Goal: Obtain resource: Download file/media

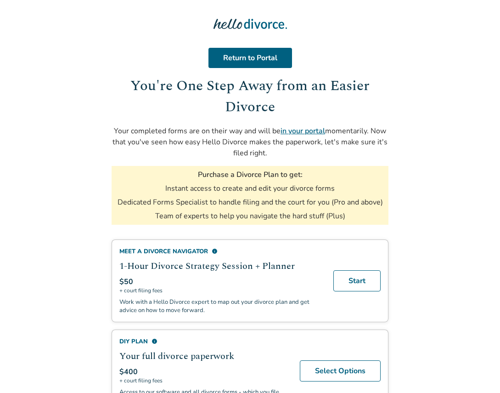
click at [290, 125] on p "Your completed forms are on their way and will be in your portal momentarily. N…" at bounding box center [250, 141] width 277 height 33
click at [293, 133] on link "in your portal" at bounding box center [303, 131] width 45 height 10
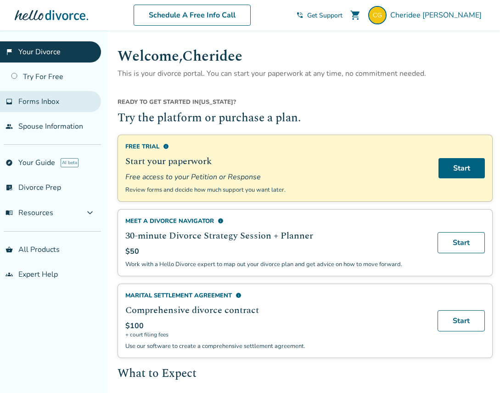
click at [6, 93] on link "inbox Forms Inbox" at bounding box center [50, 101] width 101 height 21
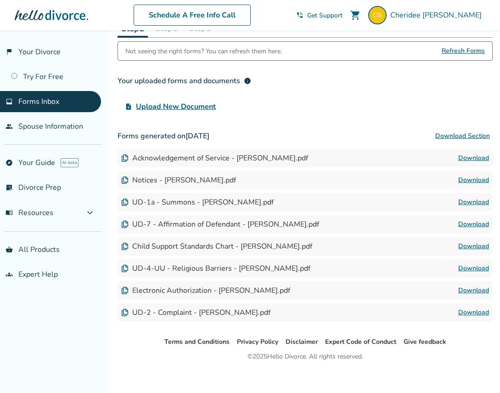
scroll to position [67, 0]
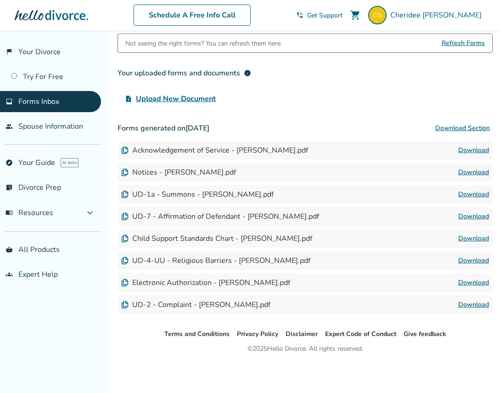
click at [458, 145] on div "Download" at bounding box center [473, 150] width 31 height 11
click at [463, 149] on link "Download" at bounding box center [473, 150] width 31 height 11
click at [473, 126] on button "Download Section" at bounding box center [463, 128] width 60 height 18
click at [453, 42] on span "Refresh Forms" at bounding box center [463, 43] width 43 height 18
click at [9, 57] on link "flag_2 Your Divorce" at bounding box center [50, 51] width 101 height 21
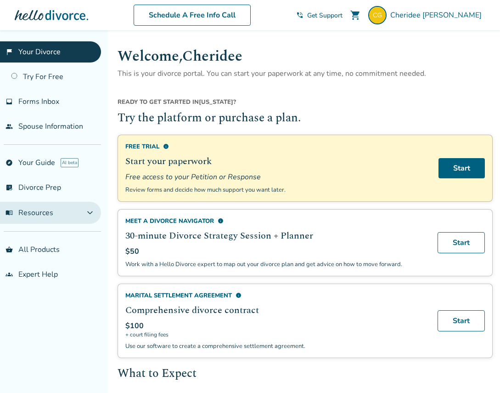
click at [79, 210] on button "menu_book Resources expand_more" at bounding box center [50, 213] width 101 height 22
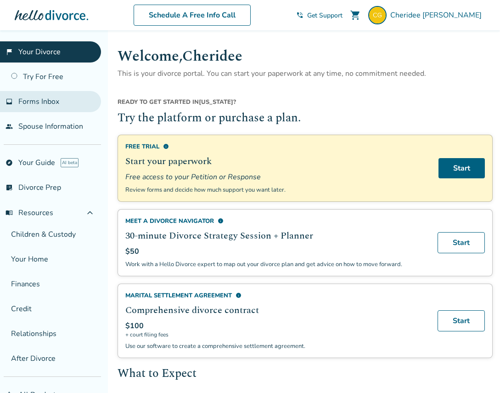
click at [56, 104] on span "Forms Inbox" at bounding box center [38, 101] width 41 height 10
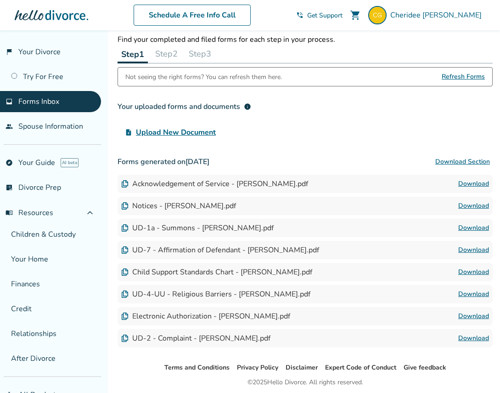
scroll to position [67, 0]
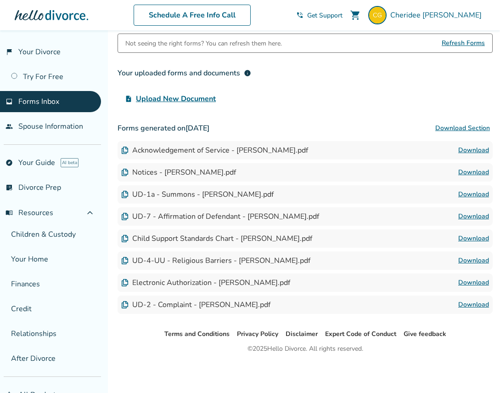
click at [159, 95] on span "Upload New Document" at bounding box center [176, 98] width 80 height 11
click at [0, 0] on input "upload_file Upload New Document" at bounding box center [0, 0] width 0 height 0
